Goal: Task Accomplishment & Management: Manage account settings

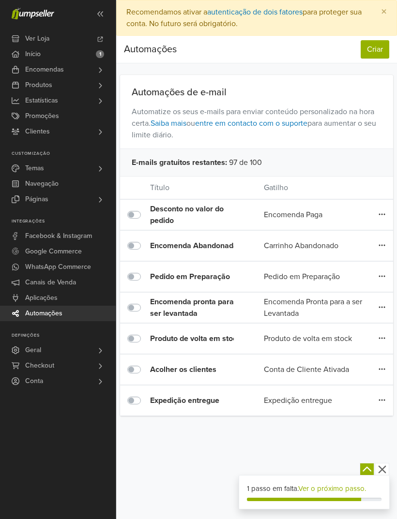
click at [145, 333] on label at bounding box center [145, 333] width 0 height 0
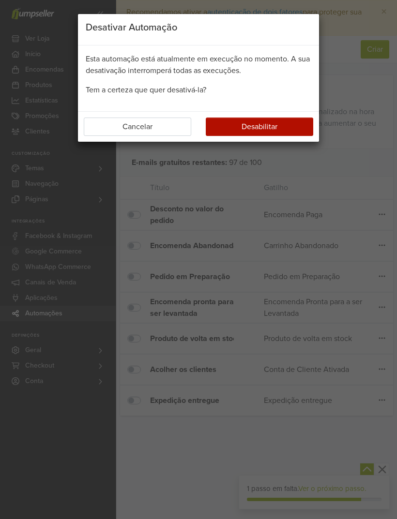
click at [278, 125] on button "Desabilitar" at bounding box center [259, 127] width 107 height 18
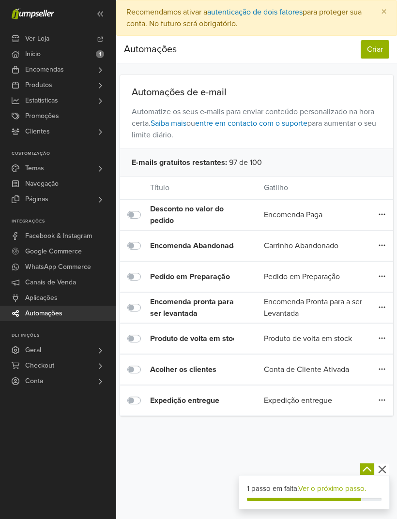
click at [164, 339] on div "Produto de volta em stock" at bounding box center [195, 339] width 91 height 12
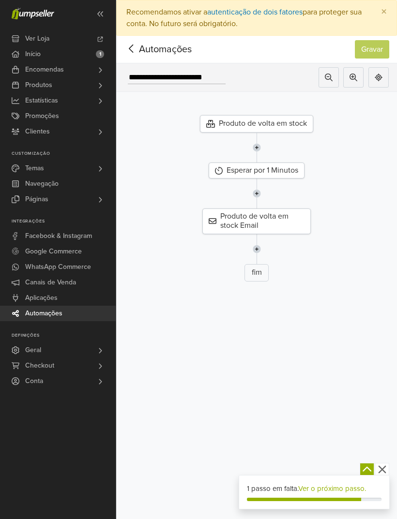
click at [279, 224] on div "Produto de volta em stock Email" at bounding box center [256, 221] width 108 height 25
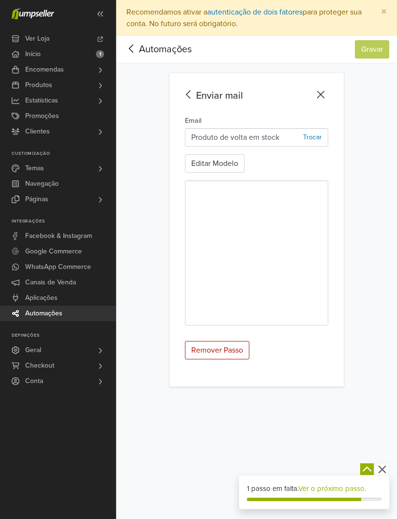
click at [135, 46] on icon at bounding box center [131, 49] width 15 height 12
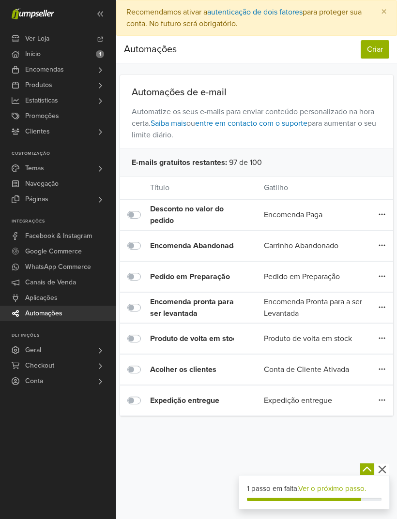
click at [25, 298] on span "Aplicações" at bounding box center [41, 297] width 32 height 15
click at [65, 381] on link "Conta" at bounding box center [58, 380] width 116 height 15
click at [58, 407] on span "Subscrição" at bounding box center [43, 407] width 33 height 12
